Goal: Find contact information: Obtain details needed to contact an individual or organization

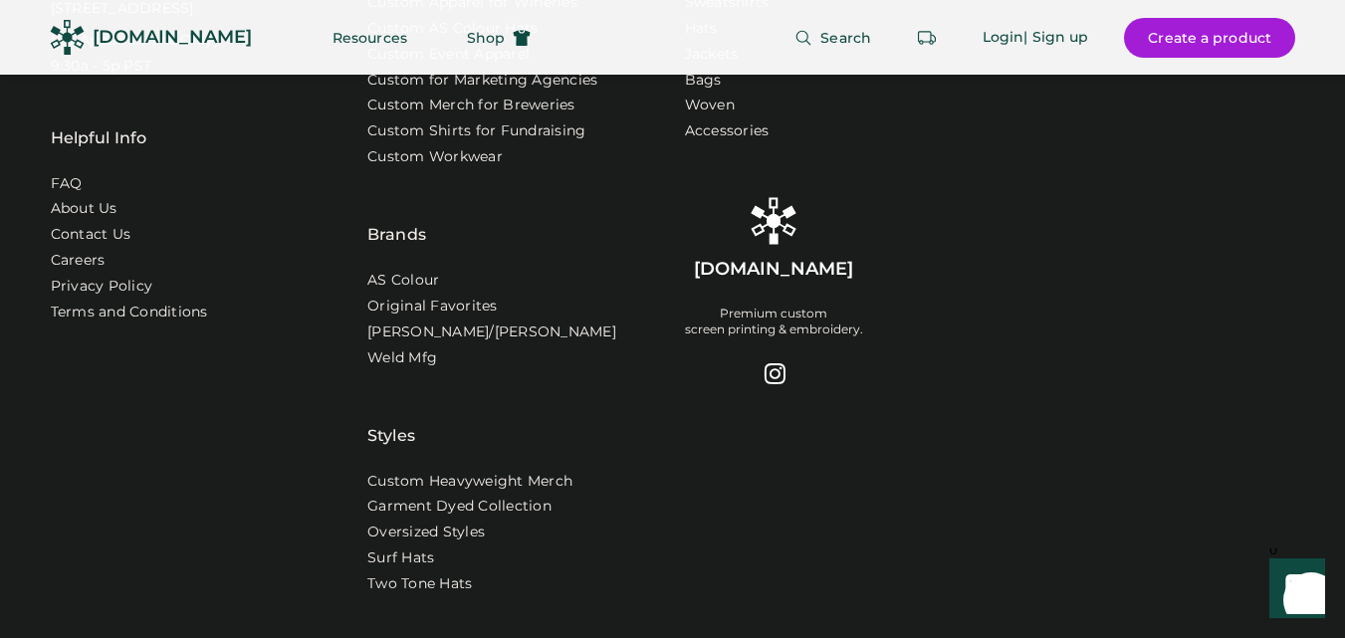
scroll to position [6528, 0]
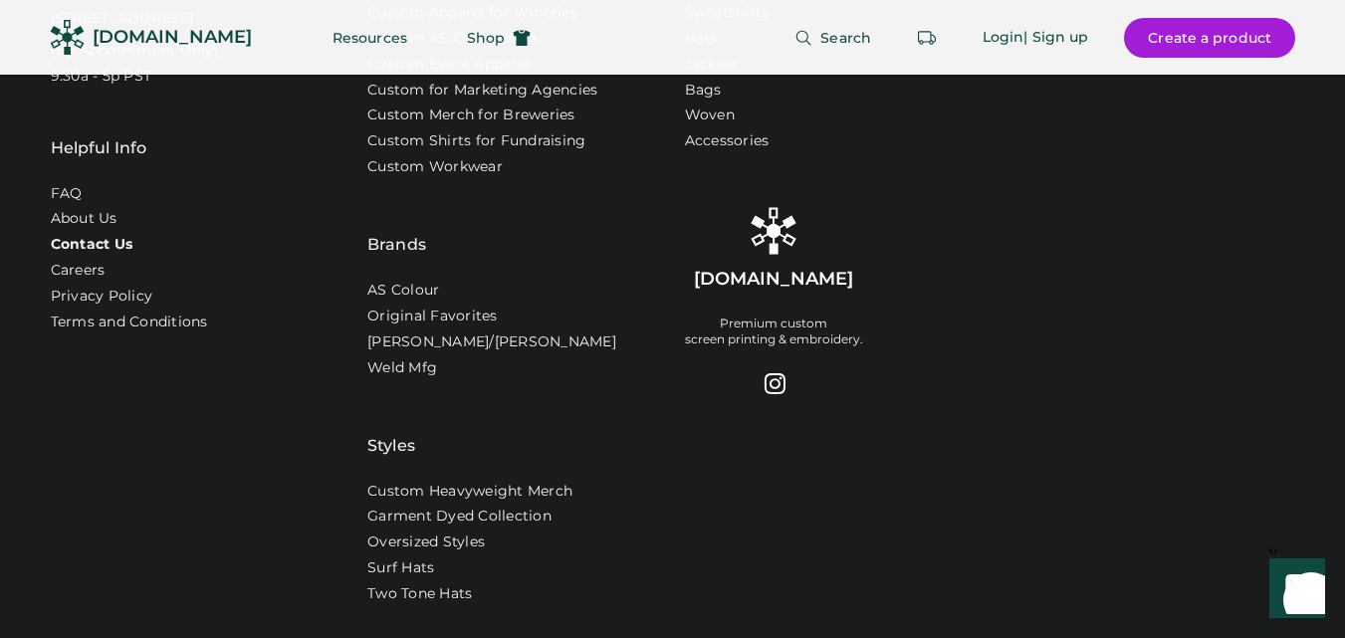
click at [102, 255] on link "Contact Us" at bounding box center [92, 245] width 83 height 20
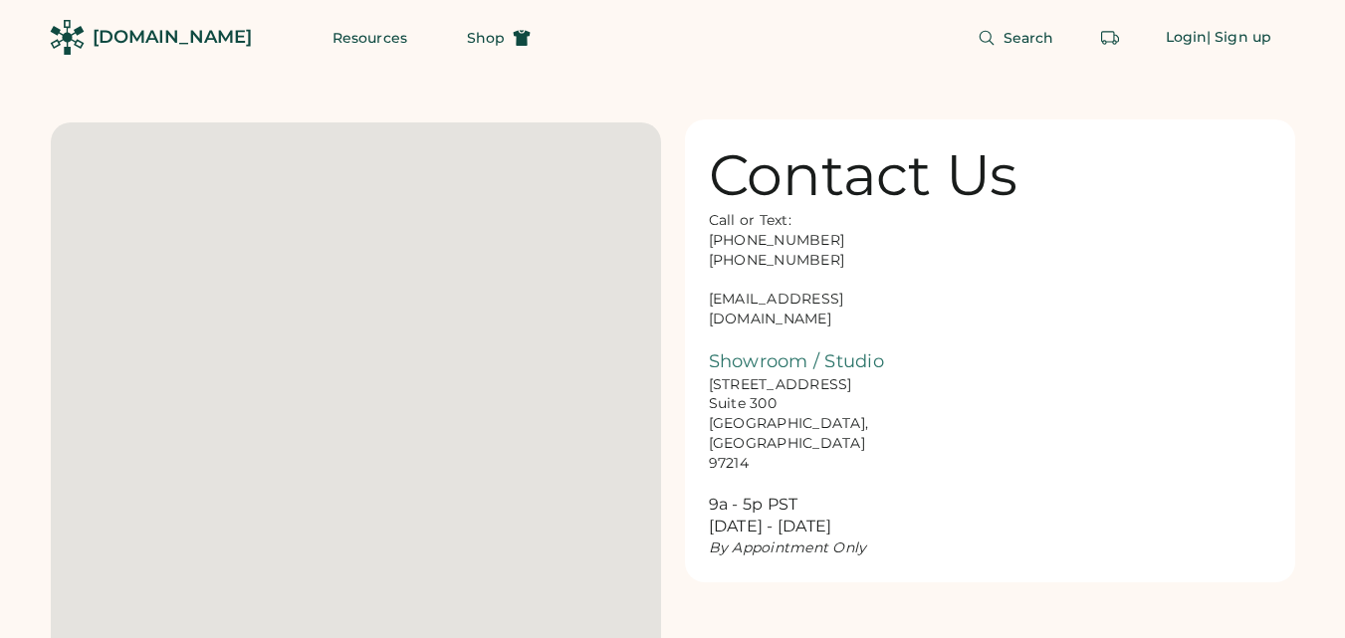
click at [781, 297] on div "Call or Text: [PHONE_NUMBER] [PHONE_NUMBER] [EMAIL_ADDRESS][DOMAIN_NAME] Showro…" at bounding box center [808, 384] width 199 height 347
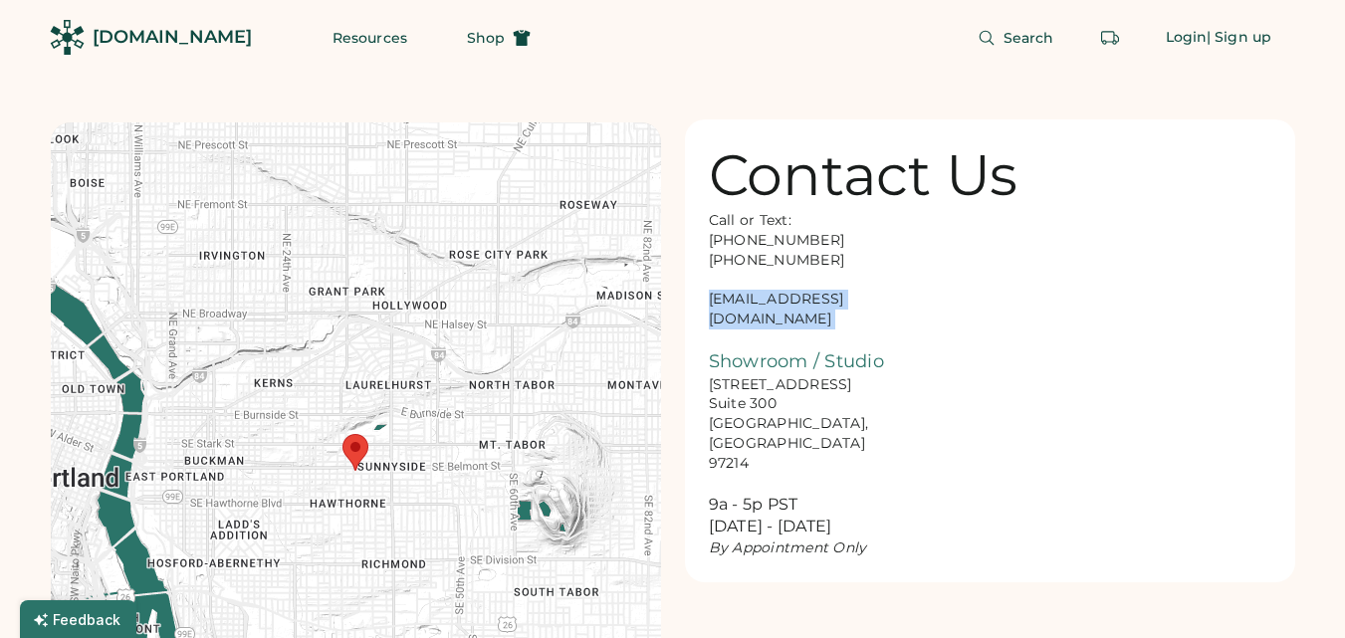
copy div "[EMAIL_ADDRESS][DOMAIN_NAME]"
